Goal: Task Accomplishment & Management: Use online tool/utility

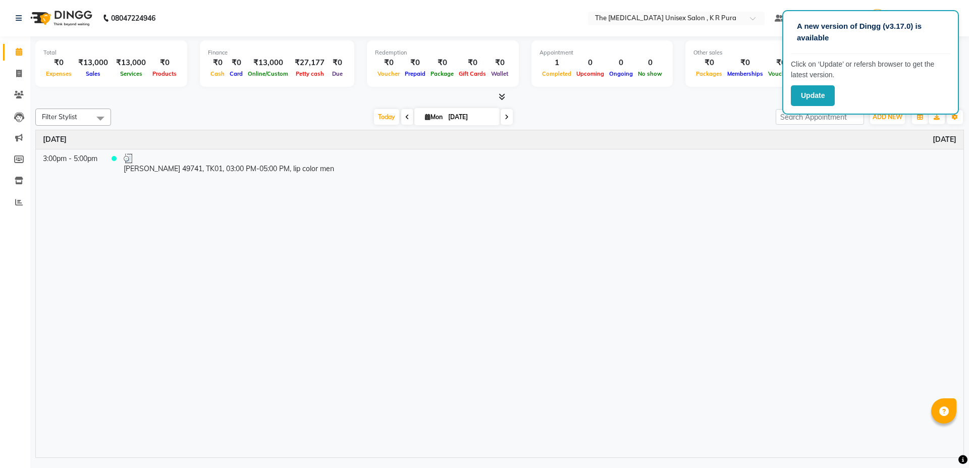
click at [502, 98] on icon at bounding box center [501, 97] width 7 height 8
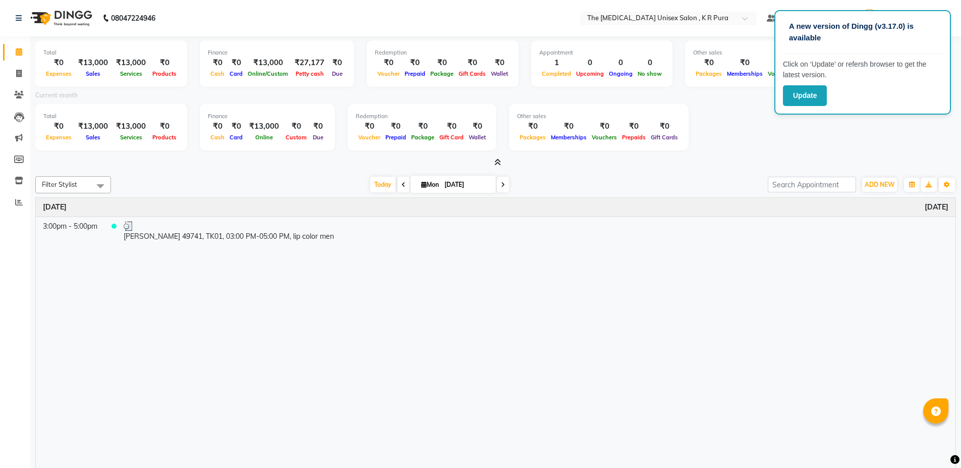
click at [492, 164] on span at bounding box center [495, 162] width 11 height 11
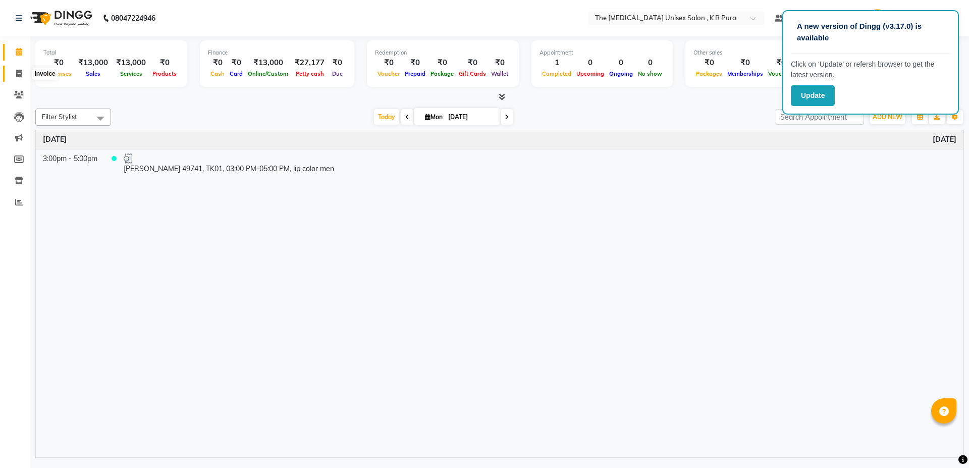
click at [21, 71] on icon at bounding box center [19, 74] width 6 height 8
select select "service"
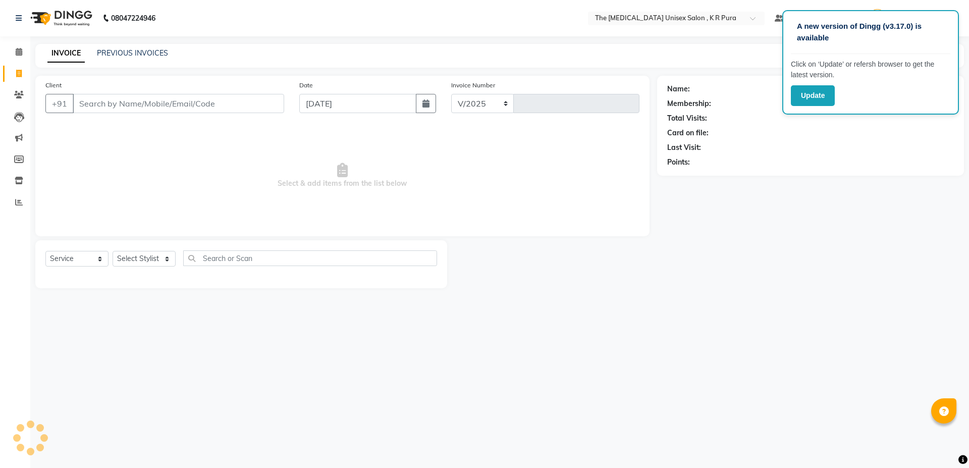
select select "4050"
type input "2825"
click at [103, 102] on input "Client" at bounding box center [178, 103] width 211 height 19
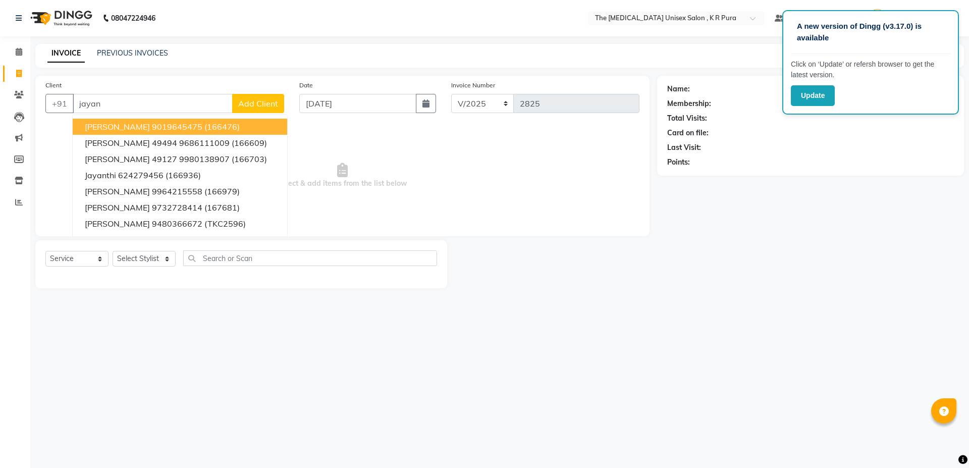
click at [164, 120] on button "[PERSON_NAME] 9019645475 (166476)" at bounding box center [180, 127] width 214 height 16
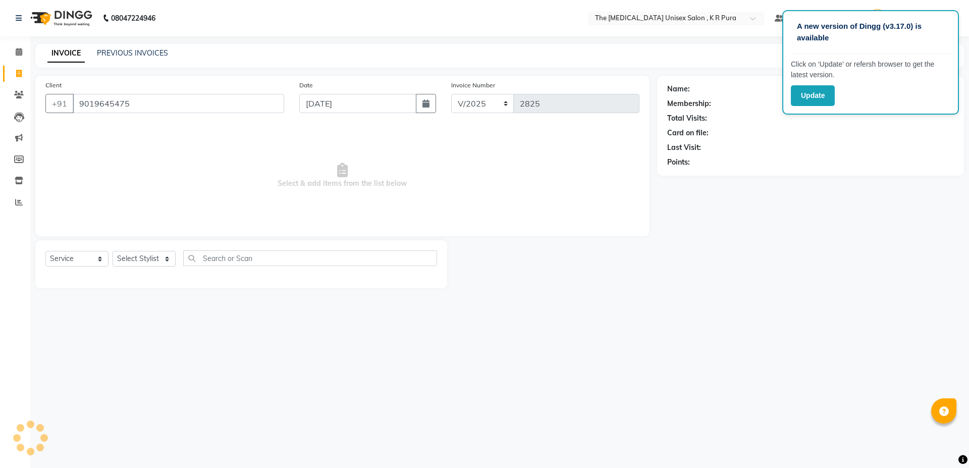
type input "9019645475"
select select "2: Object"
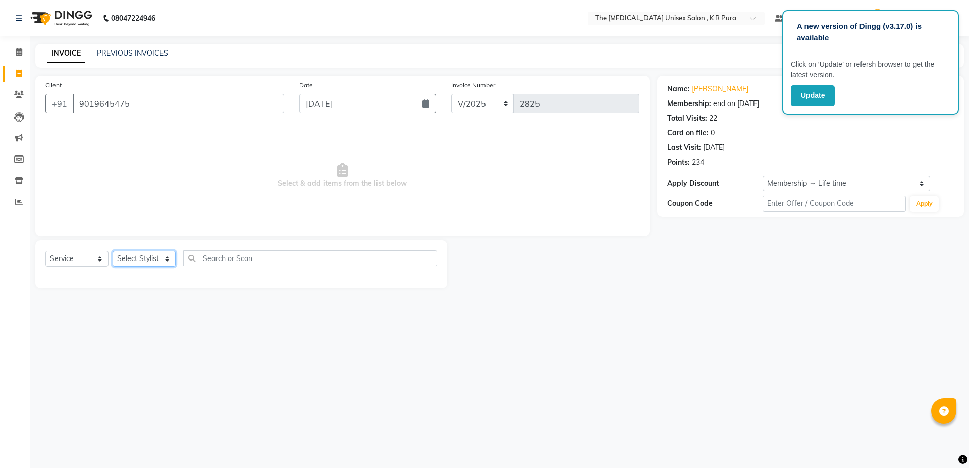
click at [146, 259] on select "Select Stylist armaan [PERSON_NAME] kunti [PERSON_NAME] [PERSON_NAME]" at bounding box center [144, 259] width 63 height 16
select select "88538"
click at [113, 251] on select "Select Stylist armaan [PERSON_NAME] kunti [PERSON_NAME] [PERSON_NAME]" at bounding box center [144, 259] width 63 height 16
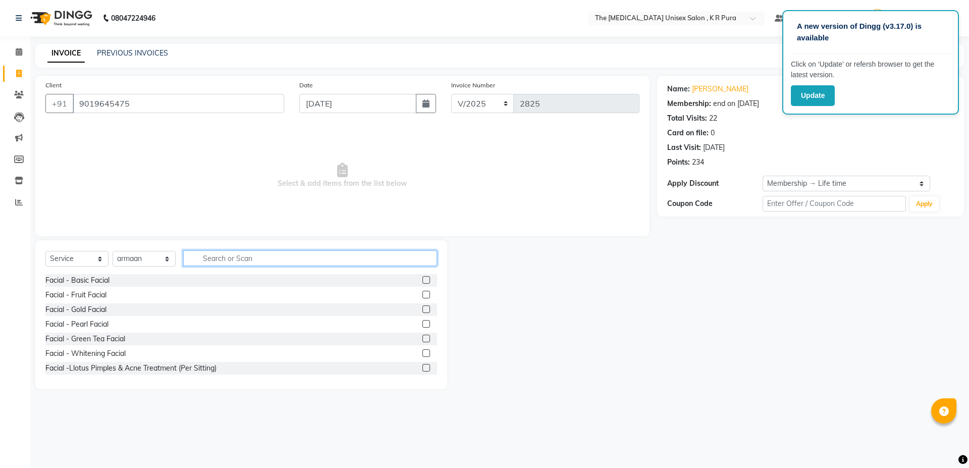
click at [228, 253] on input "text" at bounding box center [310, 258] width 254 height 16
type input "cut"
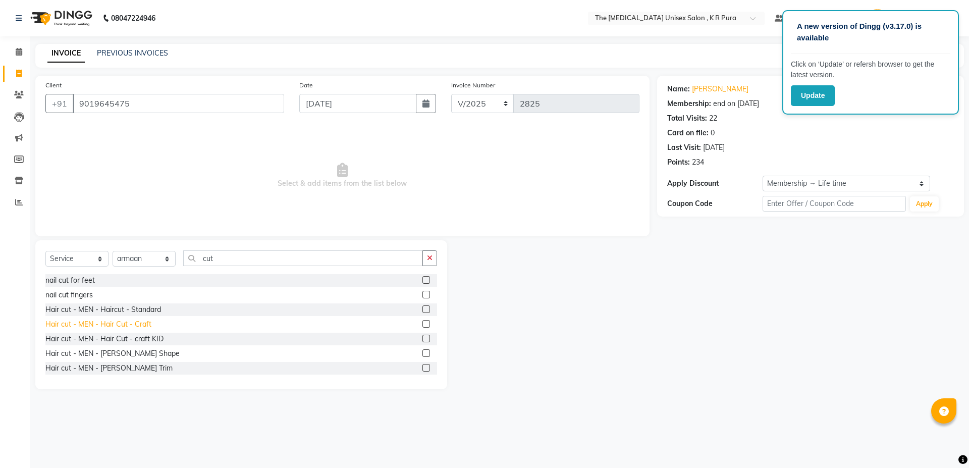
click at [141, 326] on div "Hair cut - MEN - Hair Cut - Craft" at bounding box center [98, 324] width 106 height 11
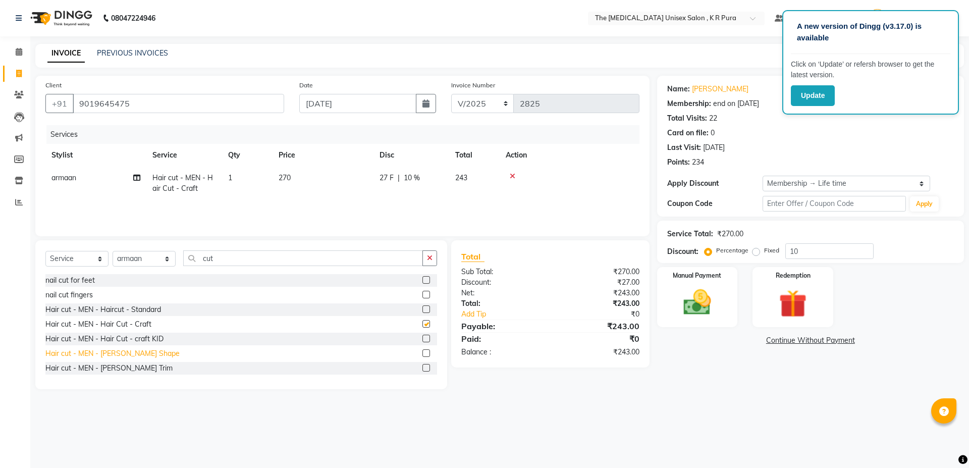
checkbox input "false"
click at [132, 353] on div "Hair cut - MEN - [PERSON_NAME] Shape" at bounding box center [112, 353] width 134 height 11
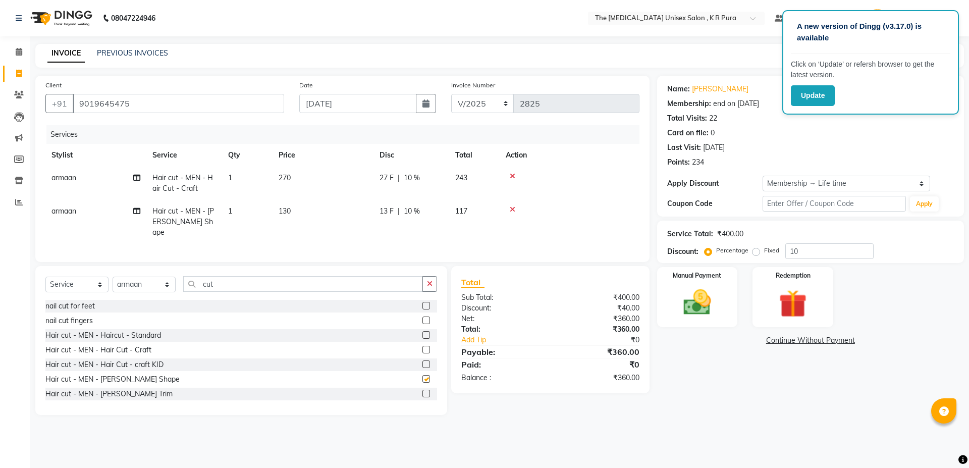
checkbox input "false"
click at [230, 280] on input "cut" at bounding box center [303, 284] width 240 height 16
type input "c"
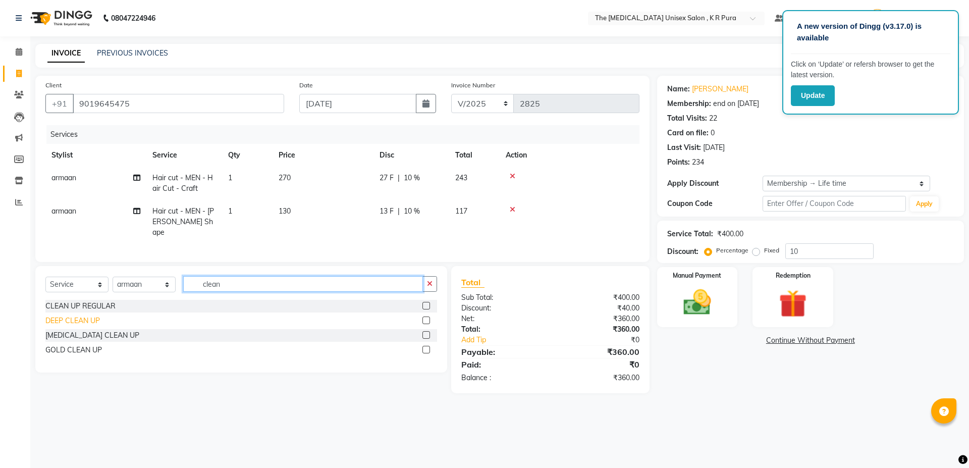
type input "clean"
click at [88, 315] on div "DEEP CLEAN UP" at bounding box center [72, 320] width 54 height 11
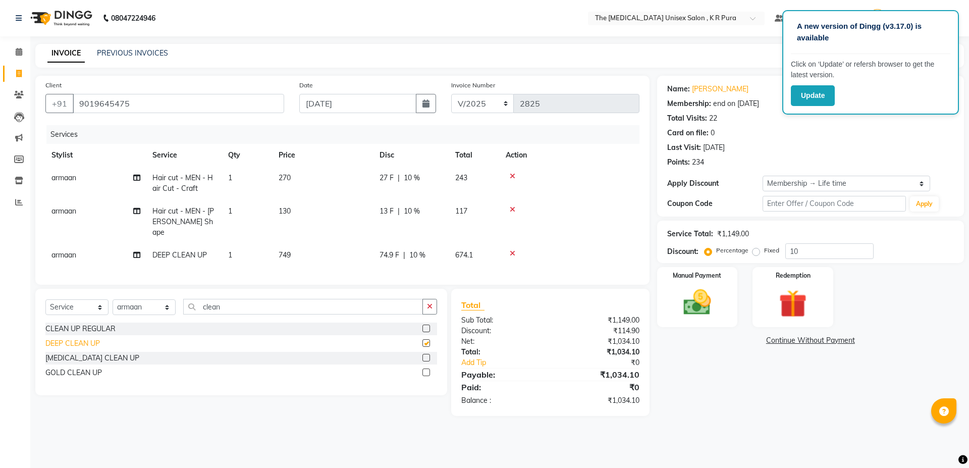
checkbox input "false"
click at [82, 358] on div "[MEDICAL_DATA] CLEAN UP" at bounding box center [92, 358] width 94 height 11
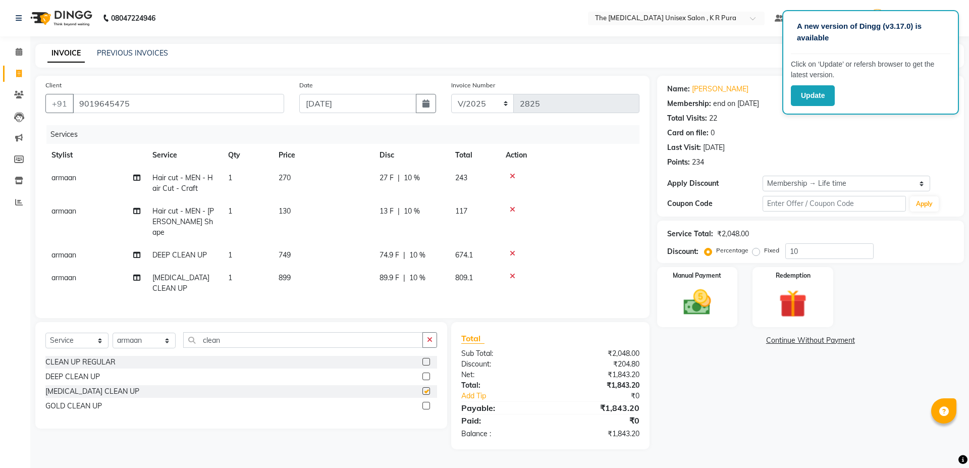
checkbox input "false"
click at [513, 250] on icon at bounding box center [513, 253] width 6 height 7
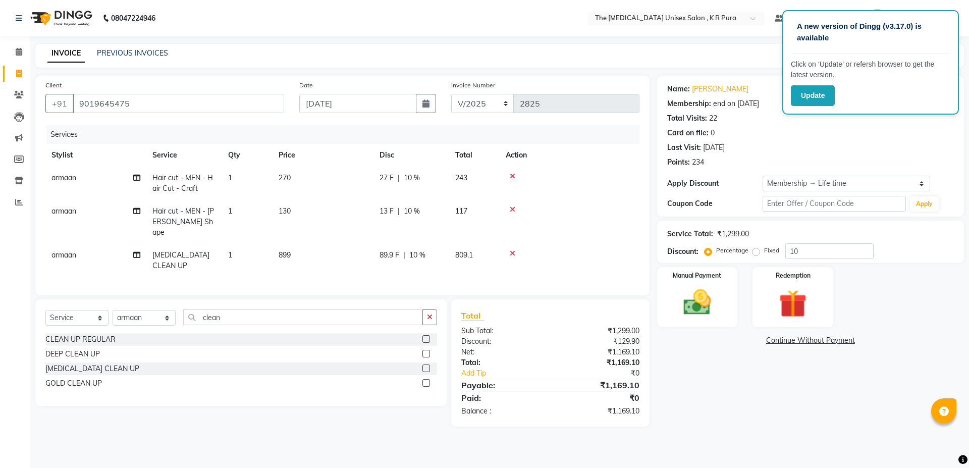
click at [949, 14] on div "A new version of Dingg (v3.17.0) is available Click on ‘Update’ or refersh brow…" at bounding box center [870, 62] width 177 height 104
click at [950, 17] on div "A new version of Dingg (v3.17.0) is available Click on ‘Update’ or refersh brow…" at bounding box center [870, 62] width 177 height 104
click at [948, 19] on div "A new version of Dingg (v3.17.0) is available" at bounding box center [870, 36] width 159 height 35
click at [57, 181] on span "armaan" at bounding box center [63, 177] width 25 height 9
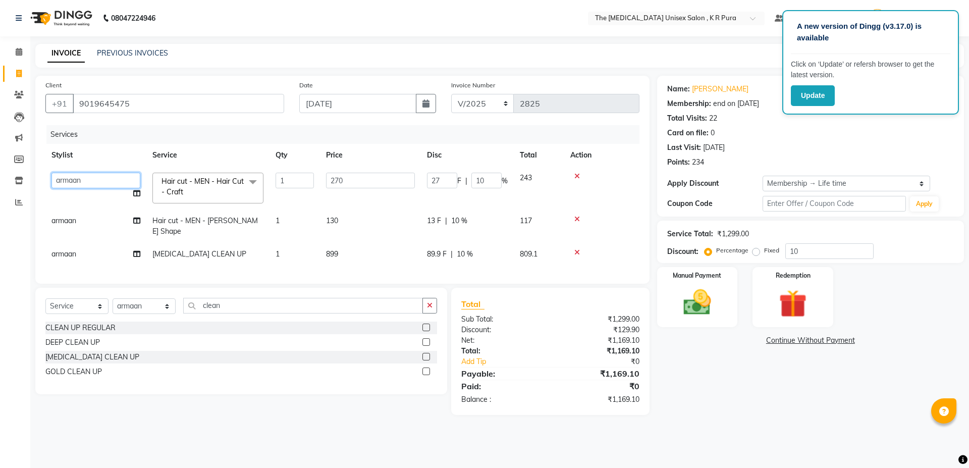
click at [75, 180] on select "armaan [PERSON_NAME] kunti [PERSON_NAME] [PERSON_NAME]" at bounding box center [95, 181] width 89 height 16
select select "21213"
click at [71, 222] on span "armaan" at bounding box center [63, 220] width 25 height 9
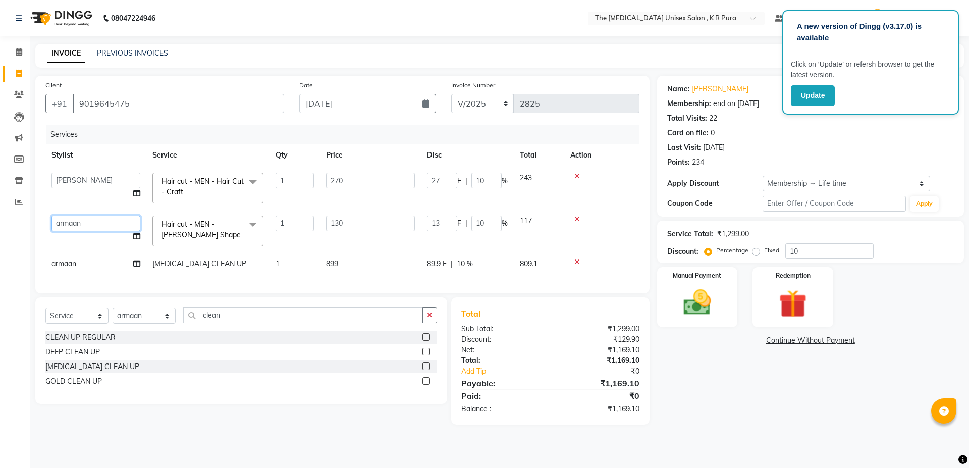
click at [71, 222] on select "armaan [PERSON_NAME] kunti [PERSON_NAME] [PERSON_NAME]" at bounding box center [95, 223] width 89 height 16
select select "21213"
click at [73, 262] on span "armaan" at bounding box center [63, 263] width 25 height 9
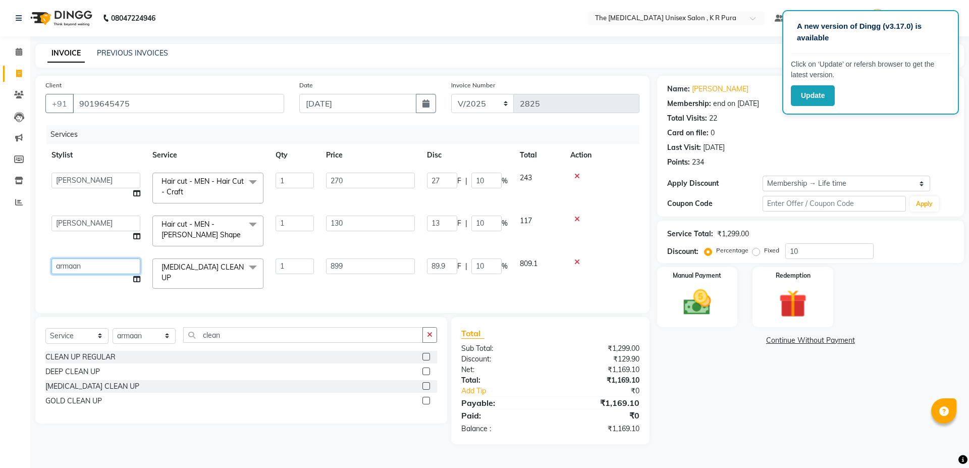
click at [73, 262] on select "armaan [PERSON_NAME] kunti [PERSON_NAME] [PERSON_NAME]" at bounding box center [95, 266] width 89 height 16
select select "86389"
click at [104, 344] on select "Select Service Product Membership Package Voucher Prepaid Gift Card" at bounding box center [76, 336] width 63 height 16
select select "product"
click at [45, 335] on select "Select Service Product Membership Package Voucher Prepaid Gift Card" at bounding box center [76, 336] width 63 height 16
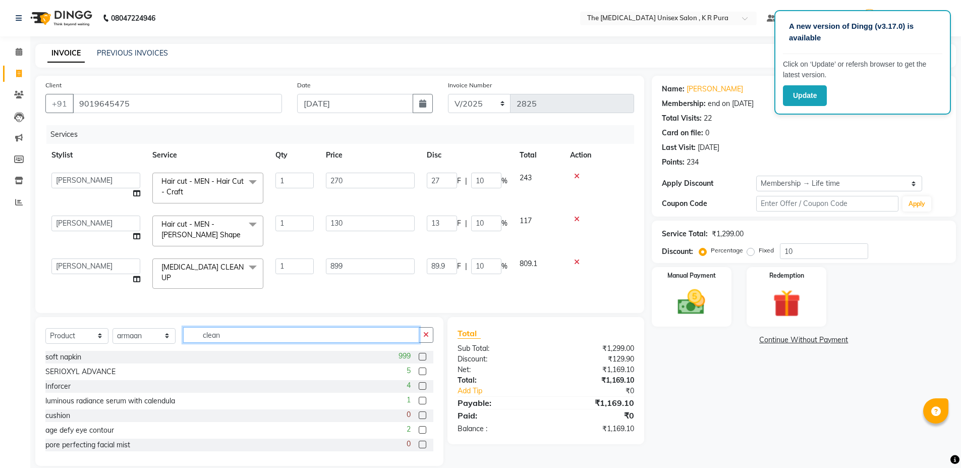
drag, startPoint x: 215, startPoint y: 345, endPoint x: 261, endPoint y: 337, distance: 46.6
click at [218, 343] on input "clean" at bounding box center [301, 335] width 236 height 16
click at [256, 340] on input "clean" at bounding box center [301, 335] width 236 height 16
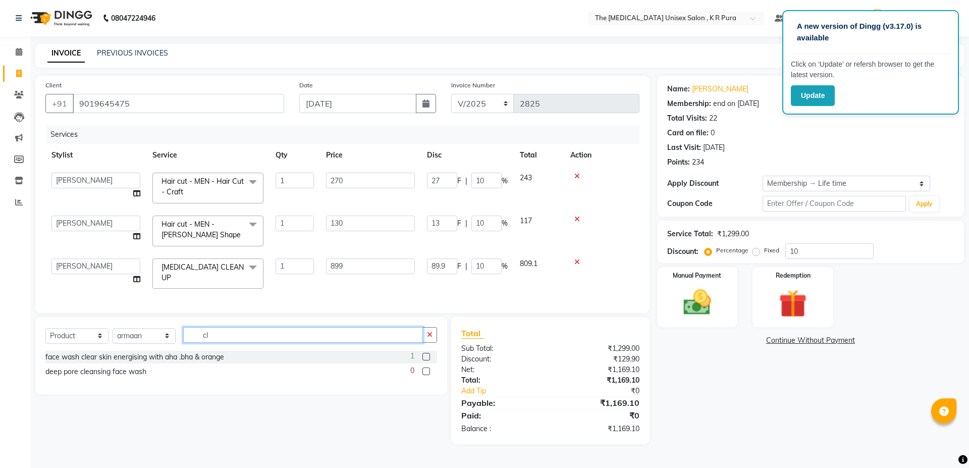
type input "c"
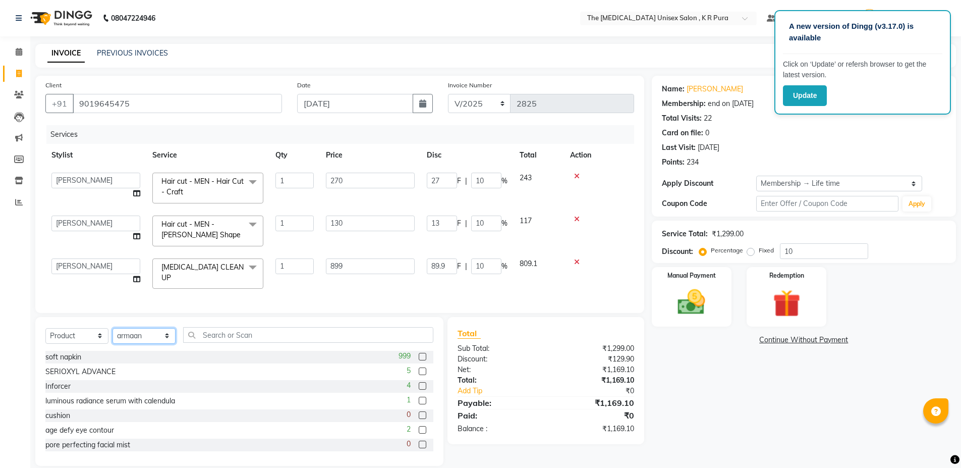
click at [165, 344] on select "Select Stylist armaan [PERSON_NAME] kunti [PERSON_NAME] [PERSON_NAME]" at bounding box center [144, 336] width 63 height 16
select select "21266"
click at [113, 335] on select "Select Stylist armaan [PERSON_NAME] kunti [PERSON_NAME] [PERSON_NAME]" at bounding box center [144, 336] width 63 height 16
click at [228, 342] on input "text" at bounding box center [308, 335] width 250 height 16
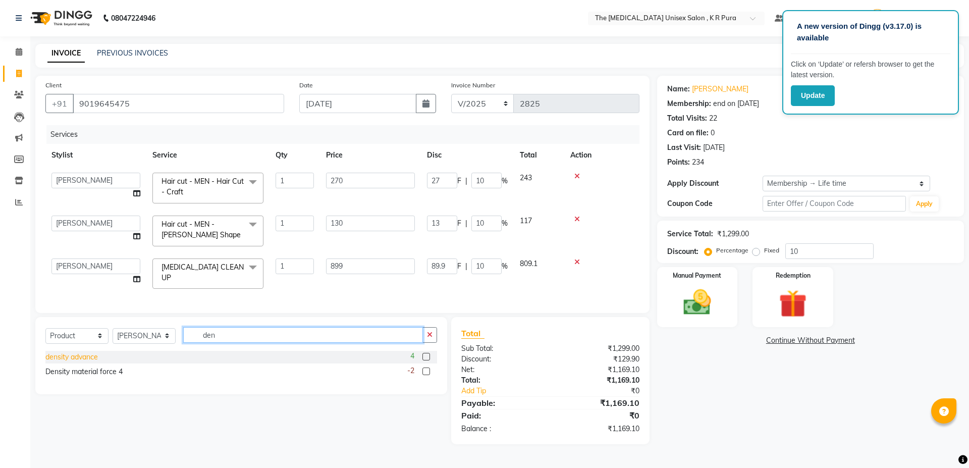
type input "den"
click at [78, 362] on div "density advance" at bounding box center [71, 357] width 52 height 11
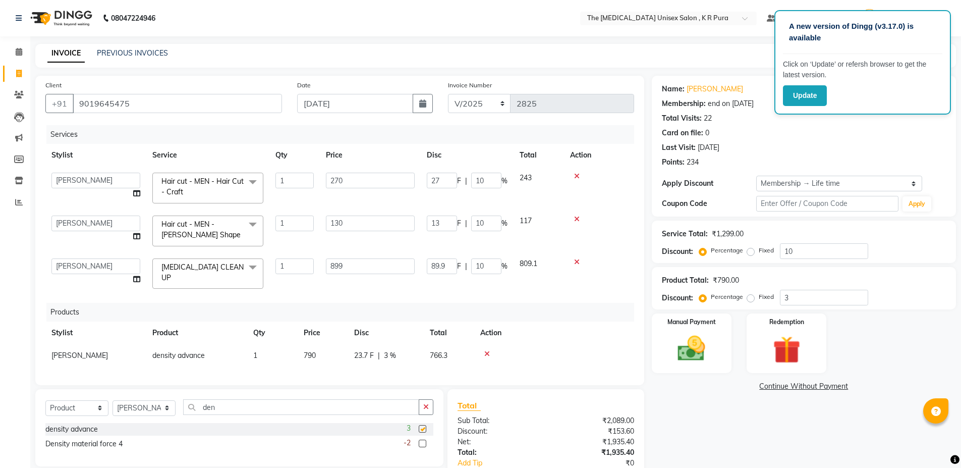
checkbox input "false"
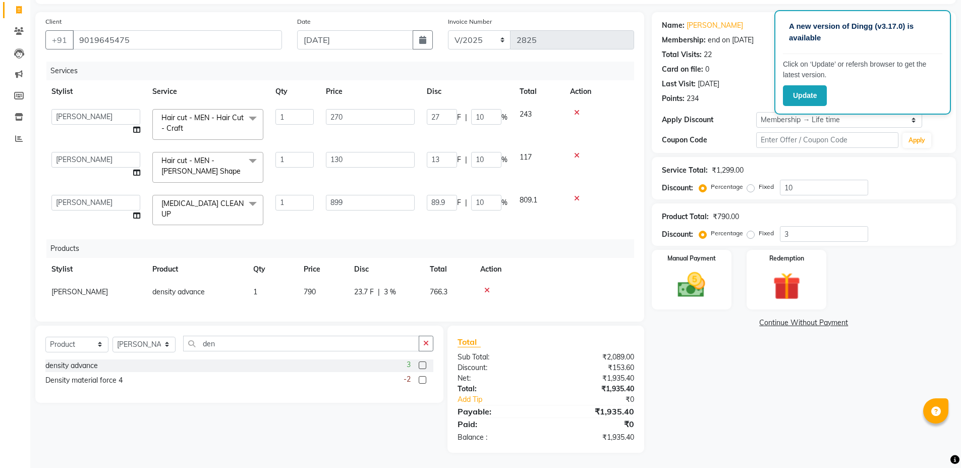
scroll to position [66, 0]
click at [680, 295] on img at bounding box center [691, 284] width 46 height 33
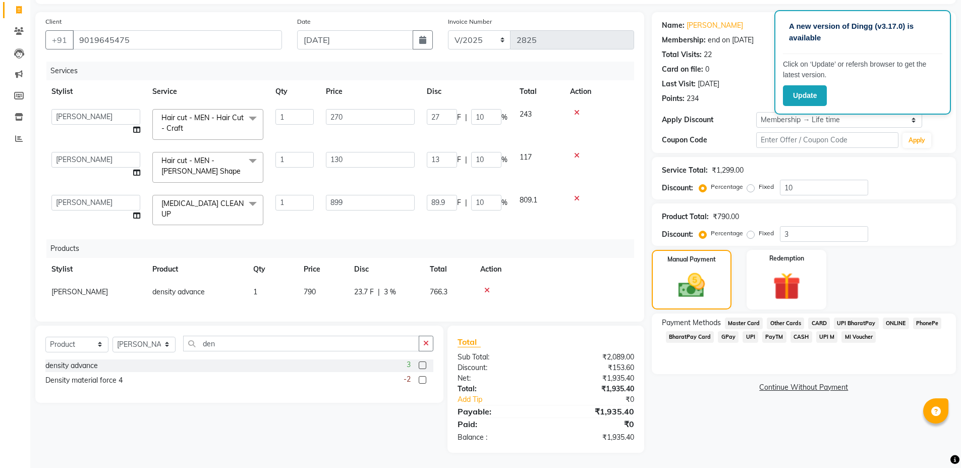
click at [926, 317] on span "PhonePe" at bounding box center [927, 323] width 29 height 12
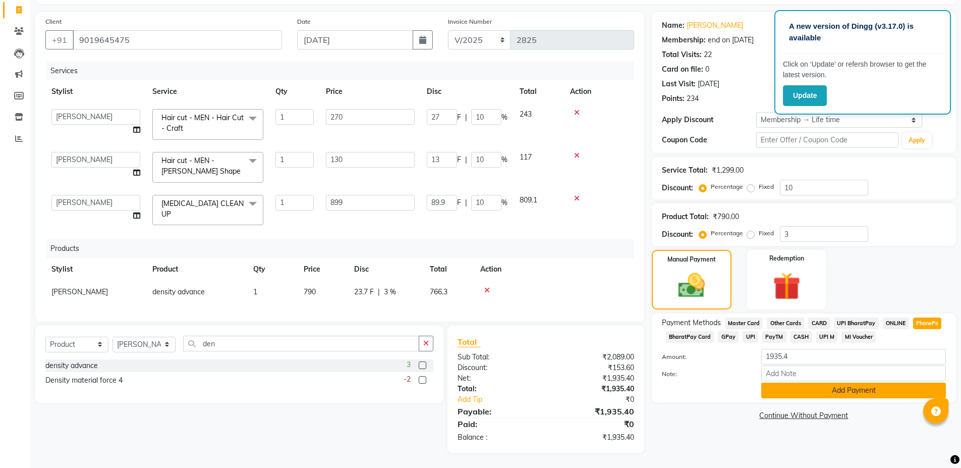
click at [836, 385] on button "Add Payment" at bounding box center [853, 390] width 185 height 16
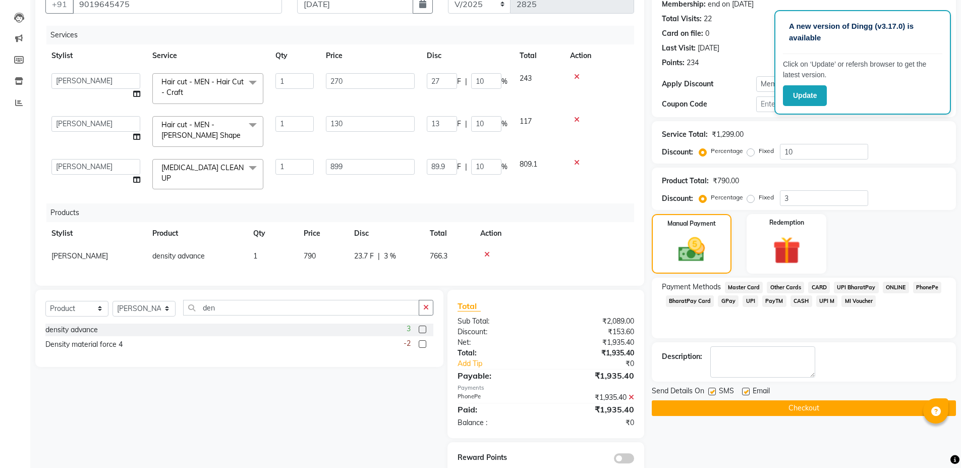
scroll to position [117, 0]
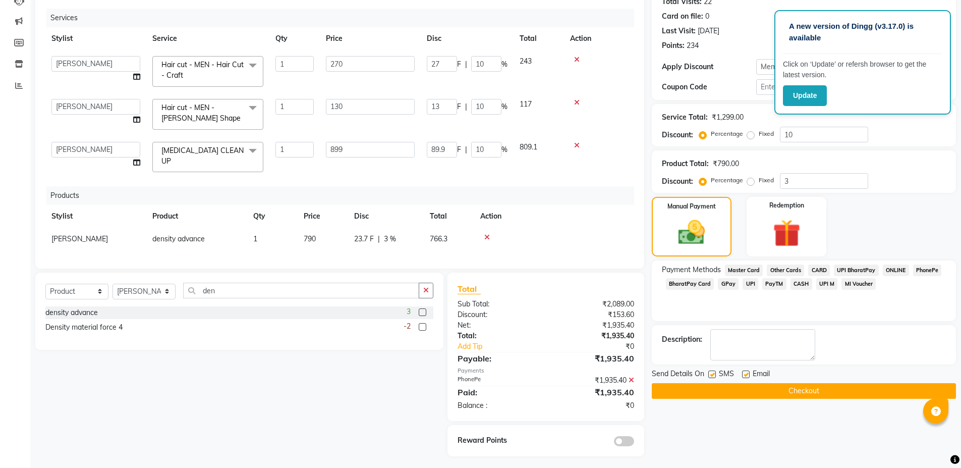
click at [794, 396] on button "Checkout" at bounding box center [804, 391] width 304 height 16
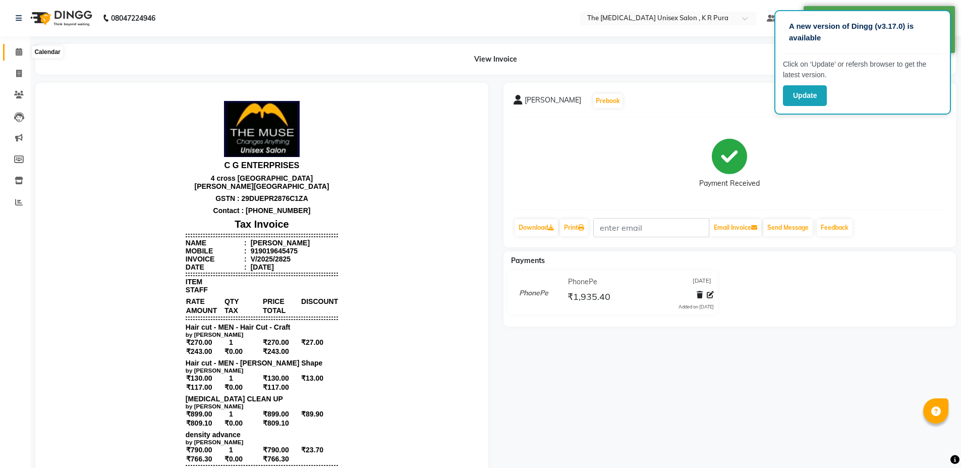
click at [16, 56] on span at bounding box center [19, 52] width 18 height 12
